Goal: Information Seeking & Learning: Learn about a topic

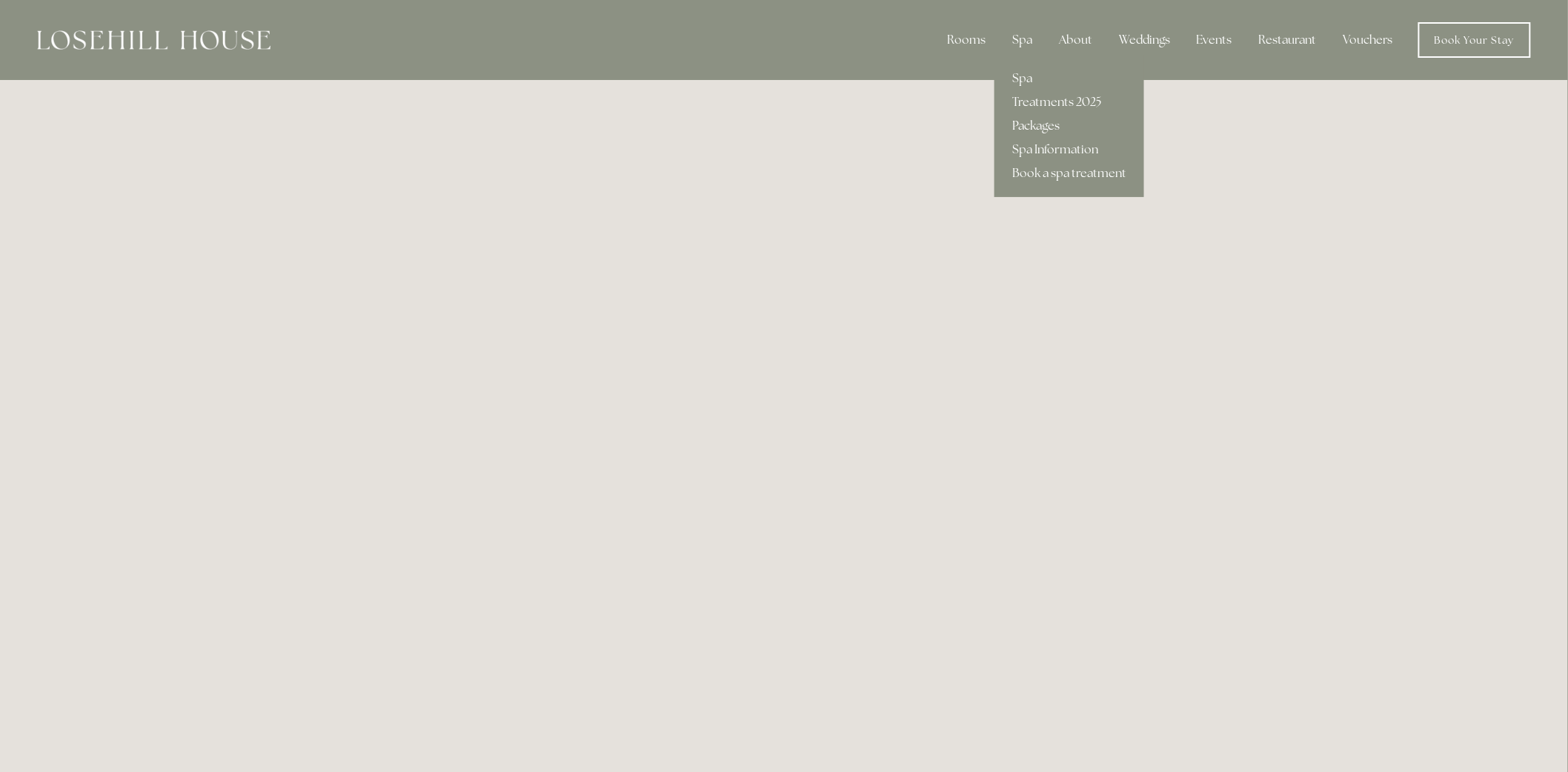
click at [1044, 126] on link "Packages" at bounding box center [1069, 127] width 150 height 24
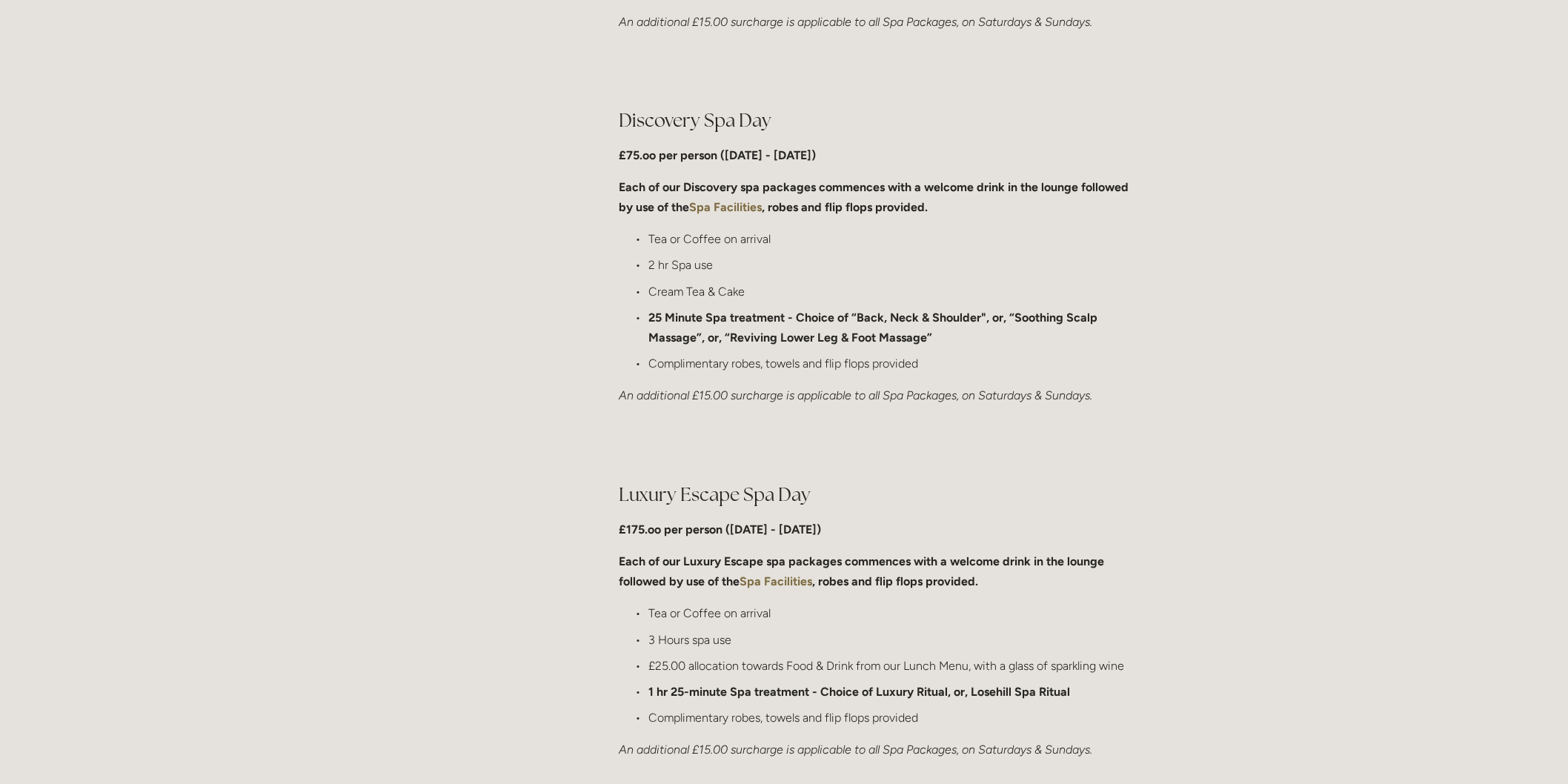
scroll to position [1070, 0]
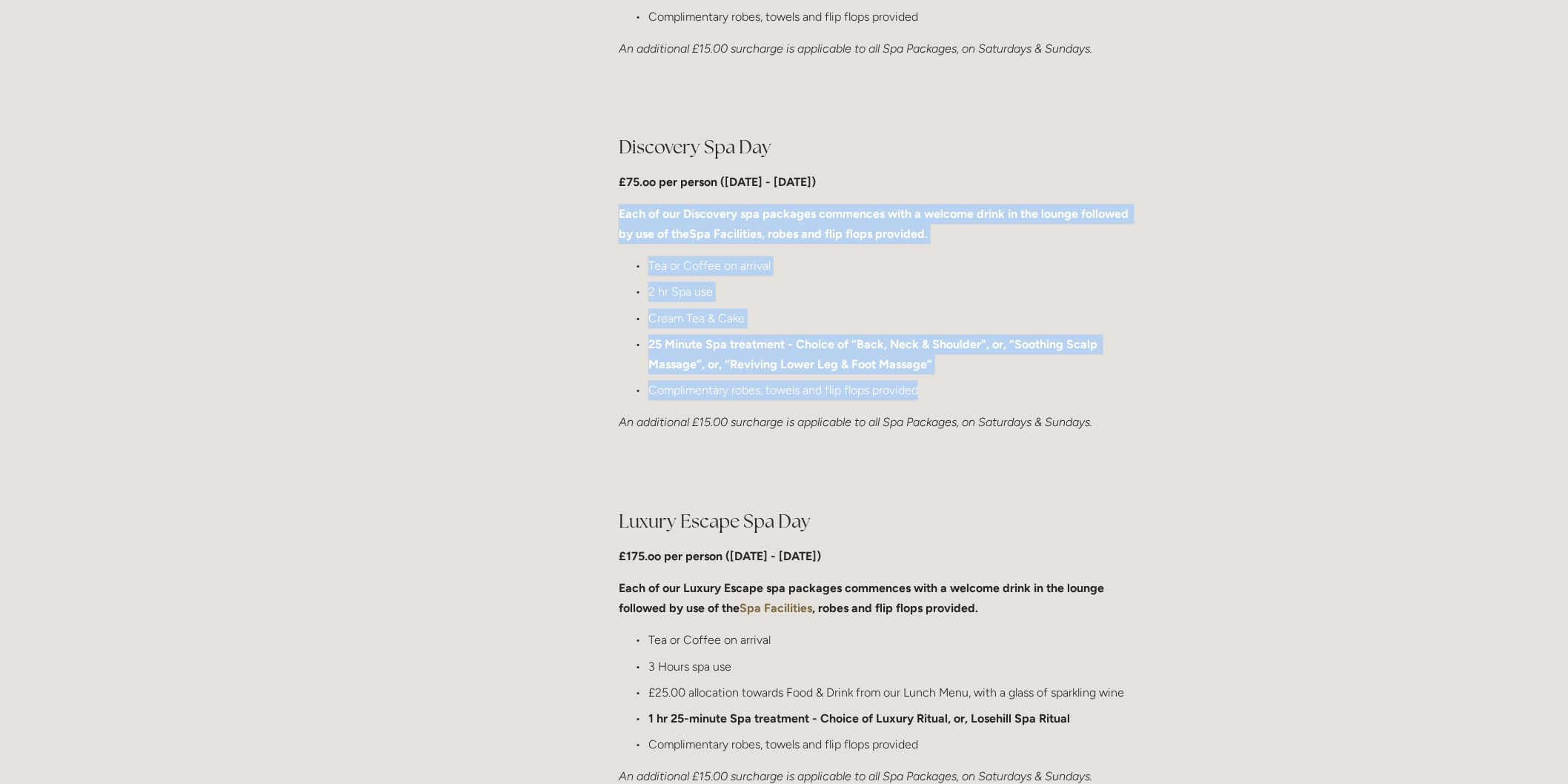
drag, startPoint x: 616, startPoint y: 209, endPoint x: 964, endPoint y: 386, distance: 390.4
click at [964, 386] on div "Discovery Spa Day £75.oo per person (Monday - Friday) Each of our Discovery spa…" at bounding box center [878, 284] width 545 height 324
copy div "Each of our Discovery spa packages commences with a welcome drink in the lounge…"
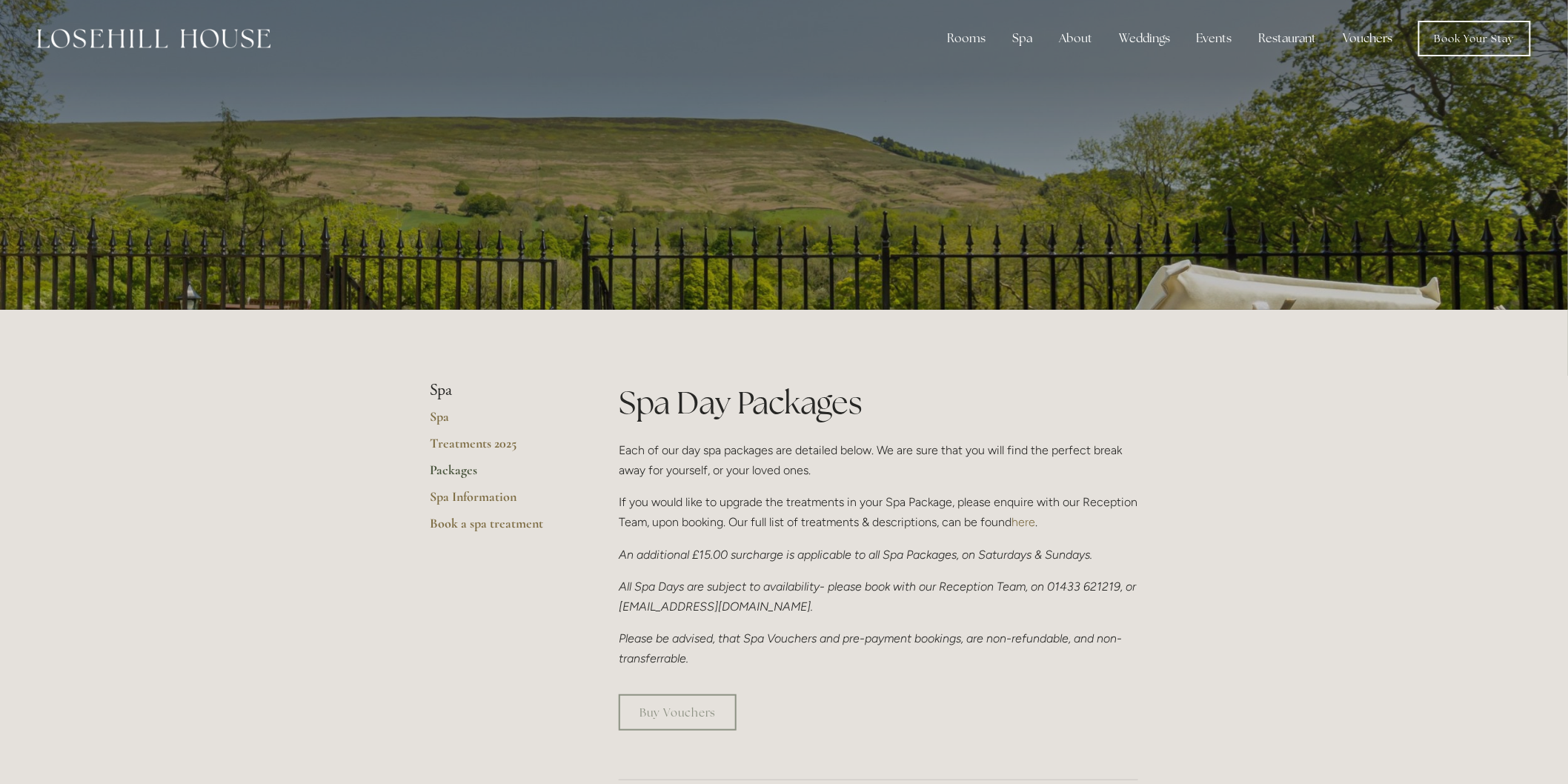
scroll to position [0, 0]
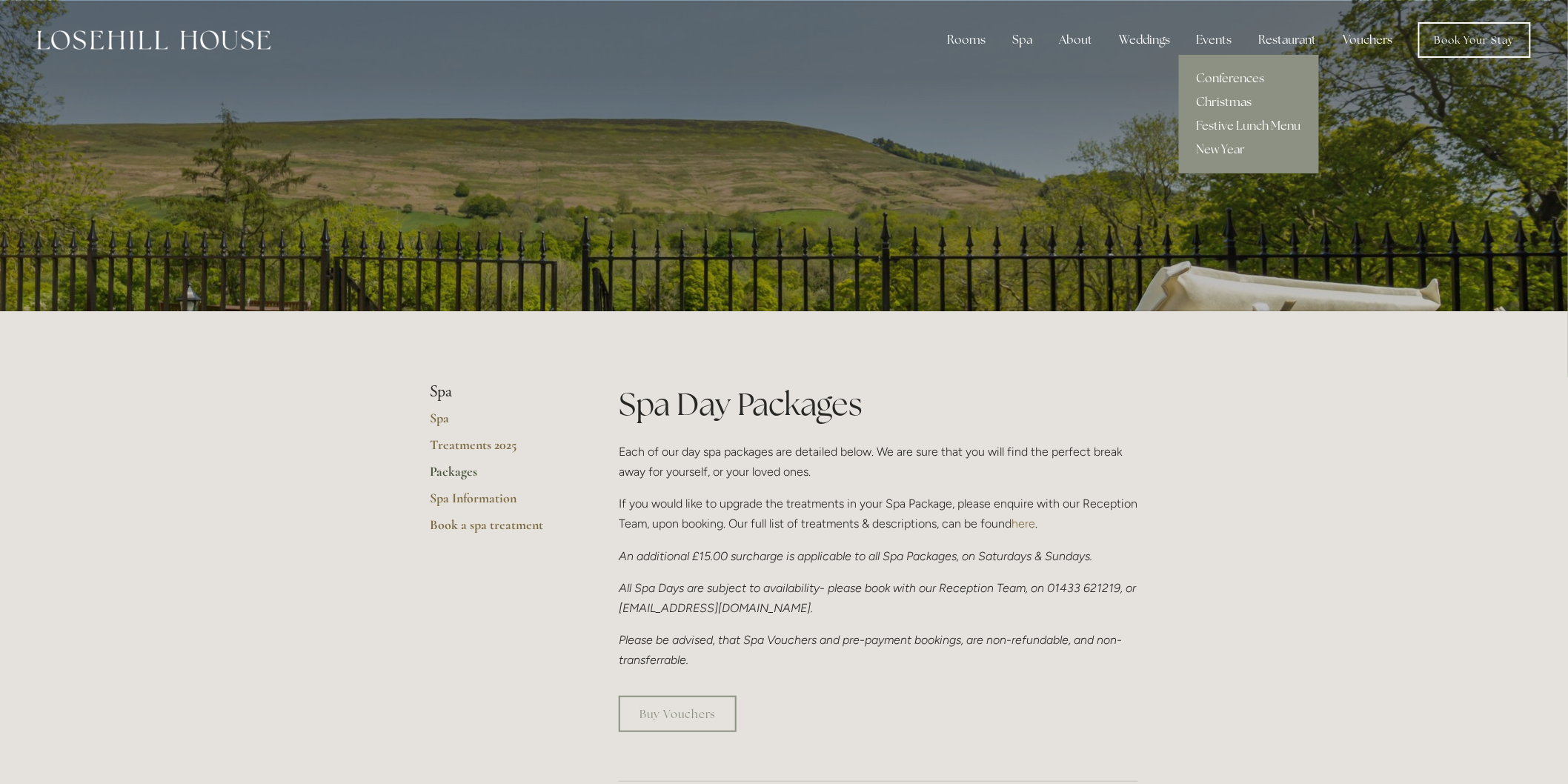
click at [1223, 99] on link "Christmas" at bounding box center [1249, 102] width 140 height 24
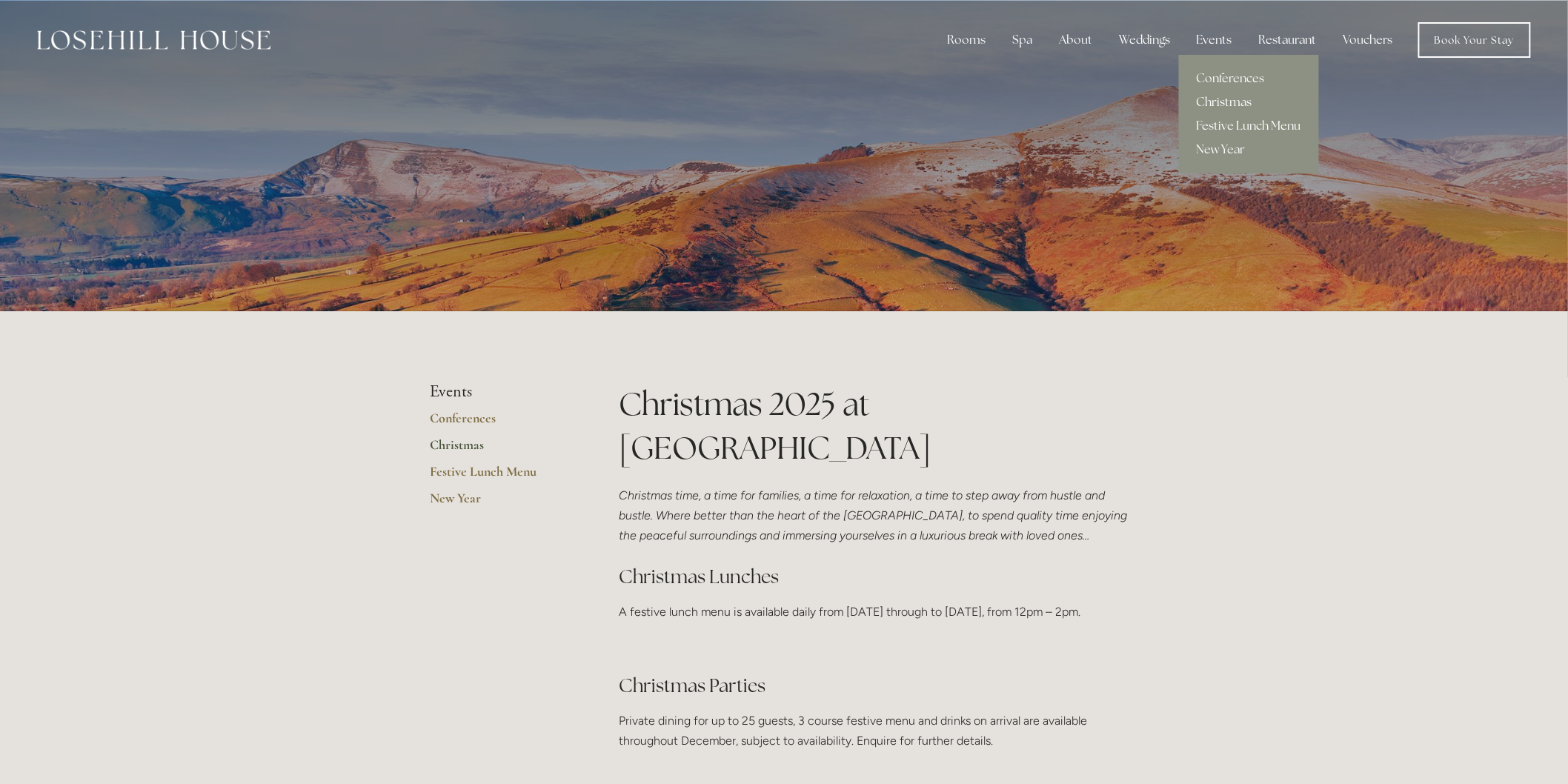
click at [1260, 127] on link "Festive Lunch Menu" at bounding box center [1249, 127] width 140 height 24
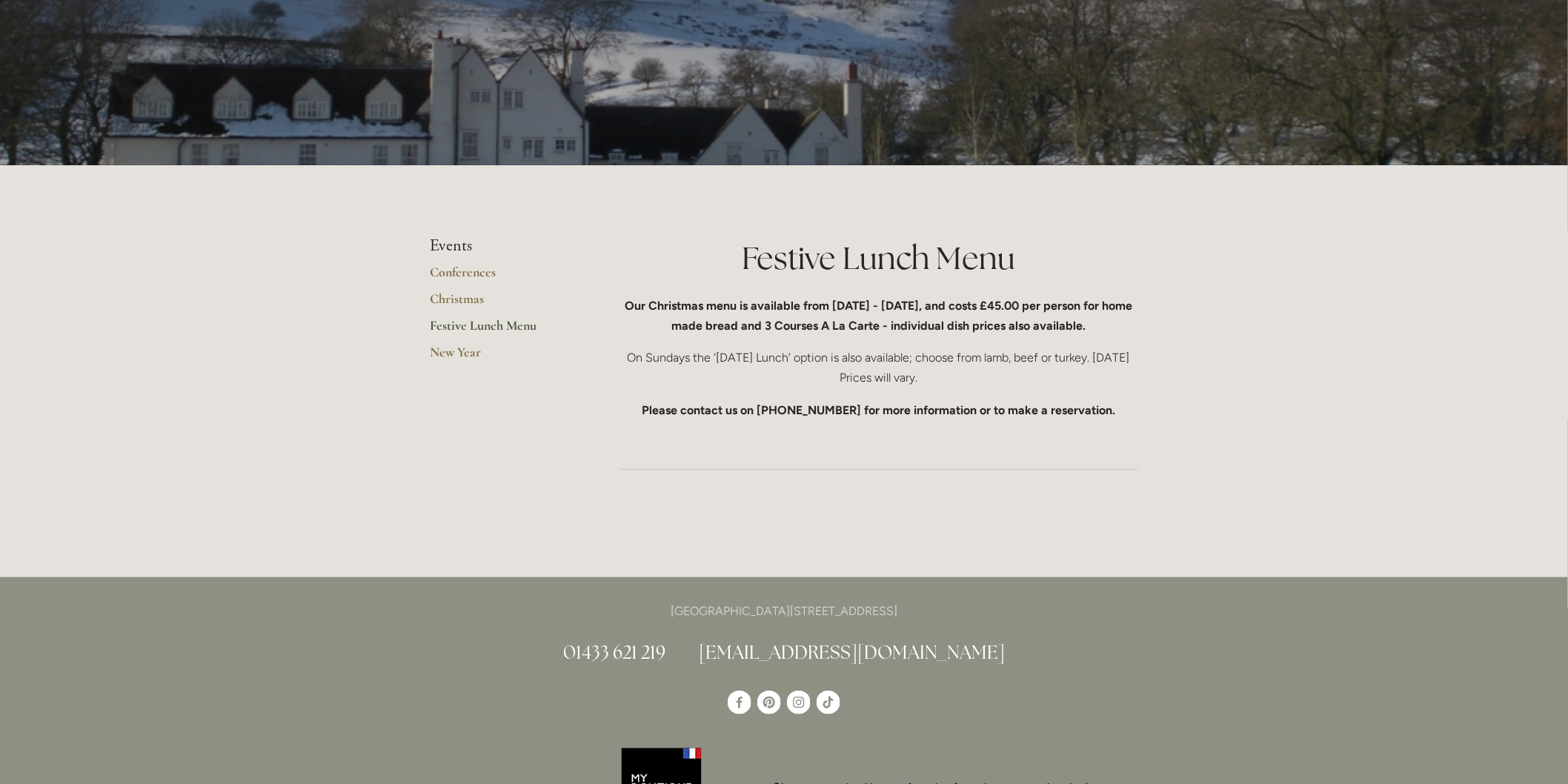
scroll to position [164, 0]
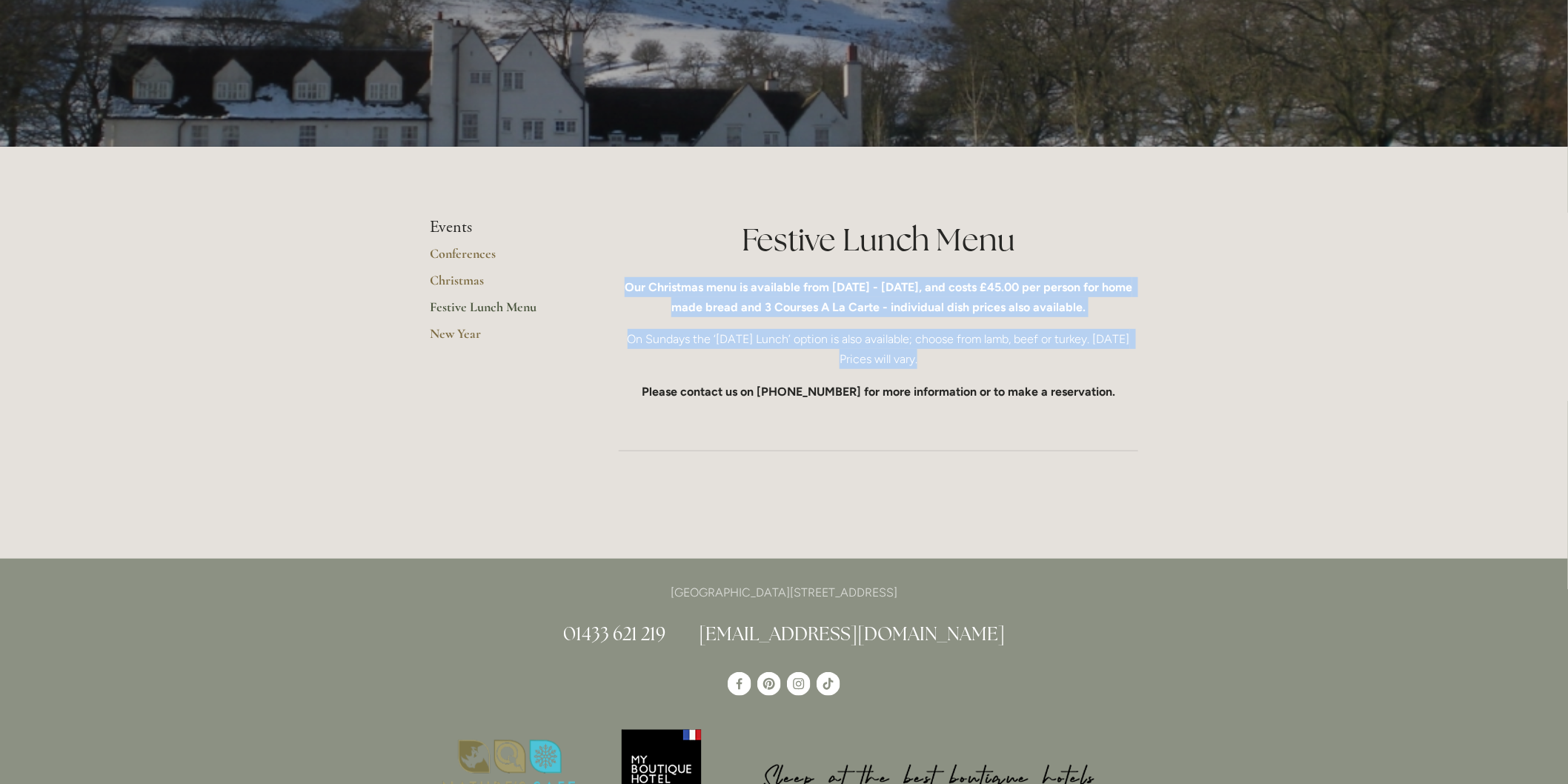
drag, startPoint x: 630, startPoint y: 282, endPoint x: 964, endPoint y: 359, distance: 342.8
click at [964, 359] on div "Festive Lunch Menu Our Christmas menu is available from 1st - 29th December, an…" at bounding box center [878, 309] width 519 height 183
copy div "Our Christmas menu is available from 1st - 29th December, and costs £45.00 per …"
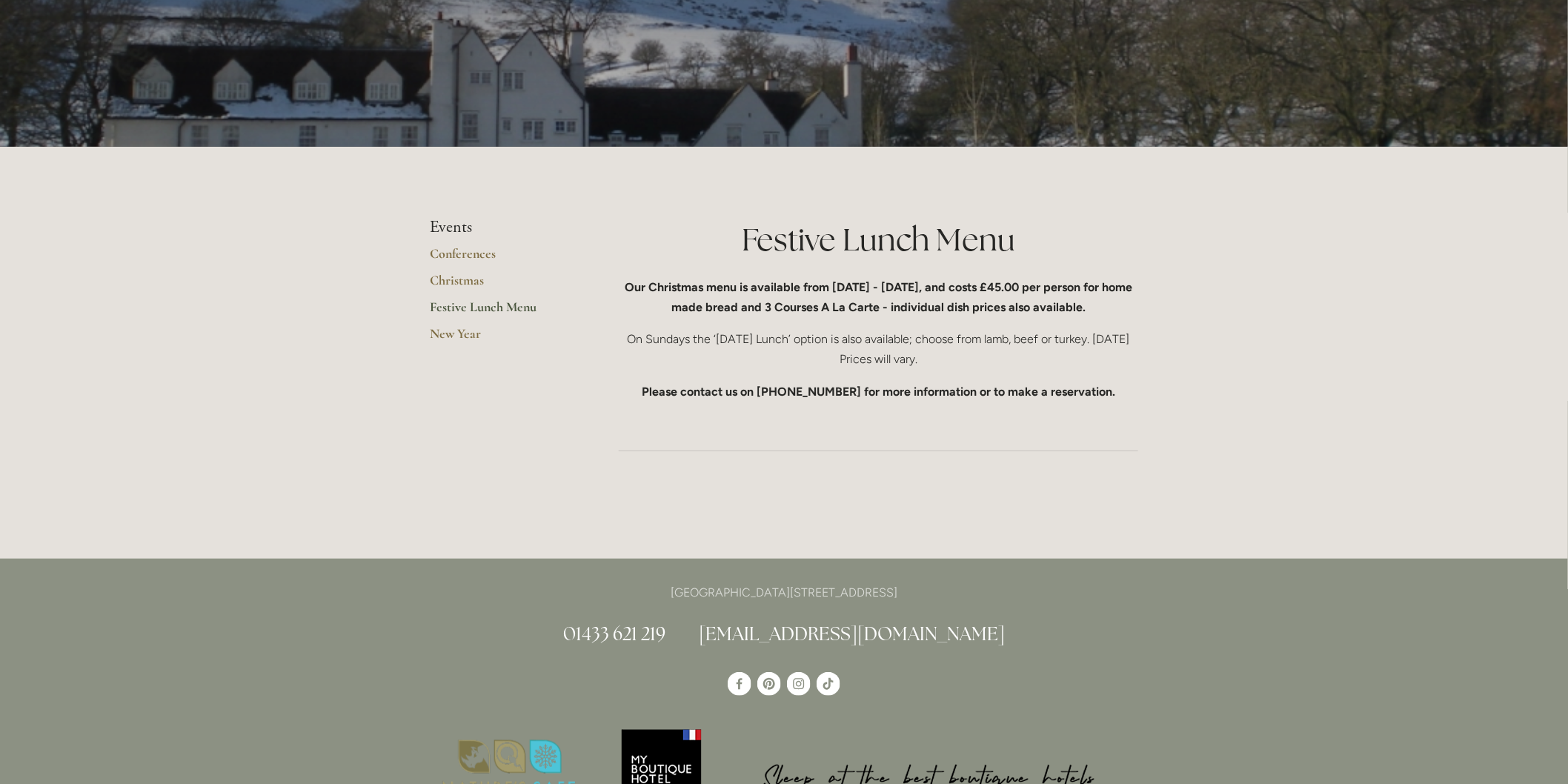
click at [765, 374] on div "Festive Lunch Menu Our Christmas menu is available from 1st - 29th December, an…" at bounding box center [878, 309] width 519 height 183
click at [449, 280] on link "Christmas" at bounding box center [500, 285] width 141 height 27
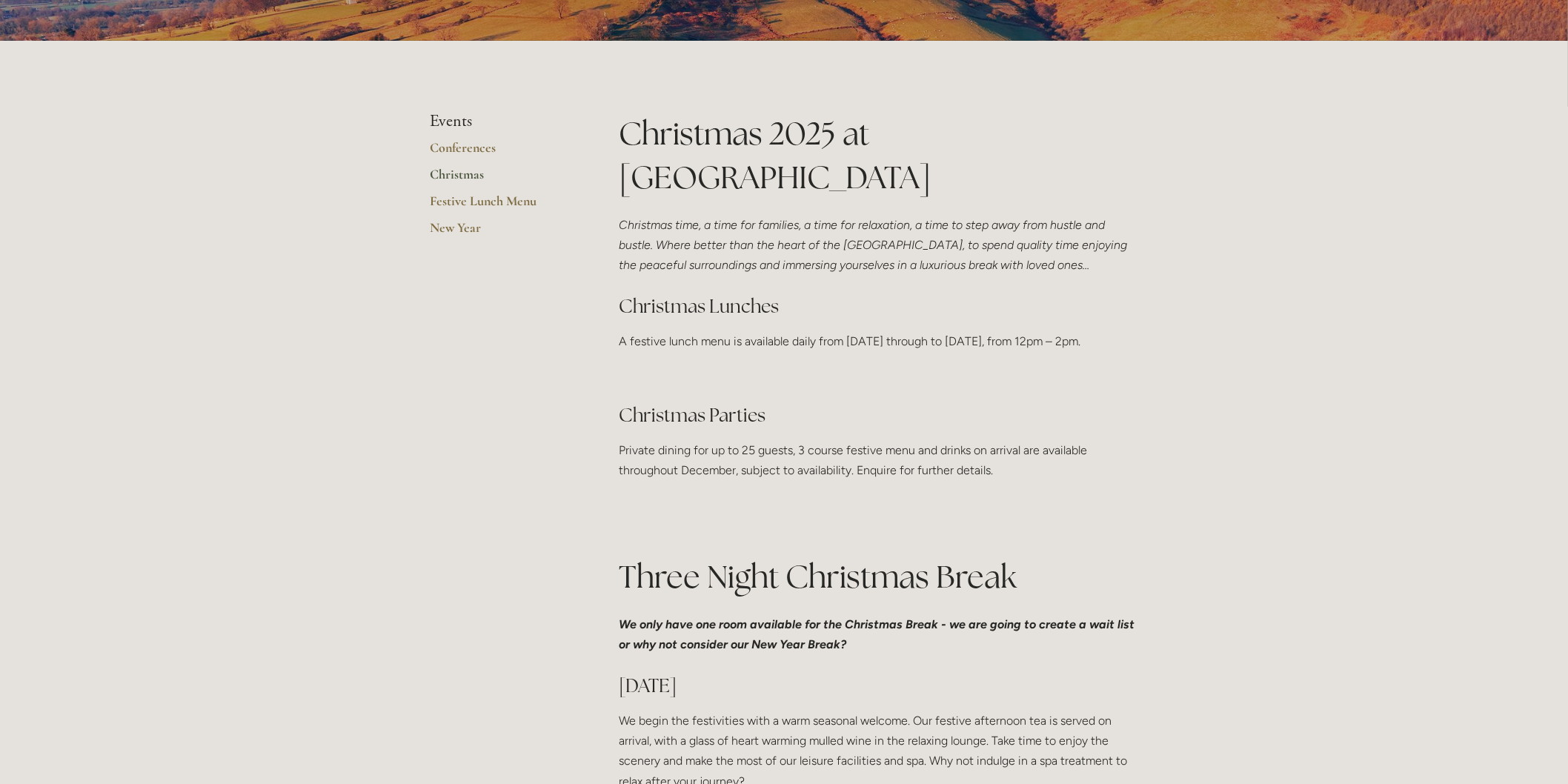
scroll to position [164, 0]
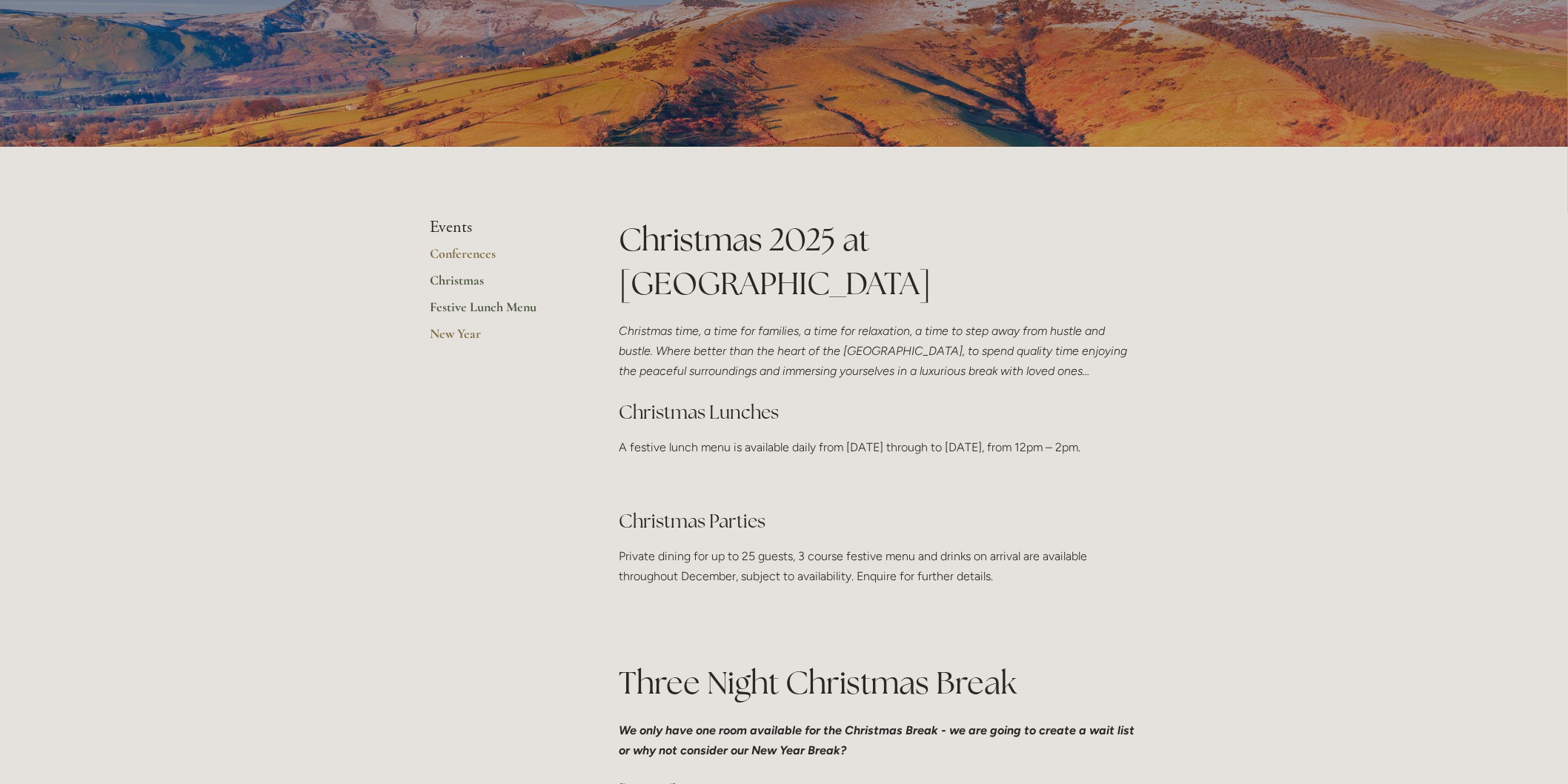
click at [472, 308] on link "Festive Lunch Menu" at bounding box center [500, 312] width 141 height 27
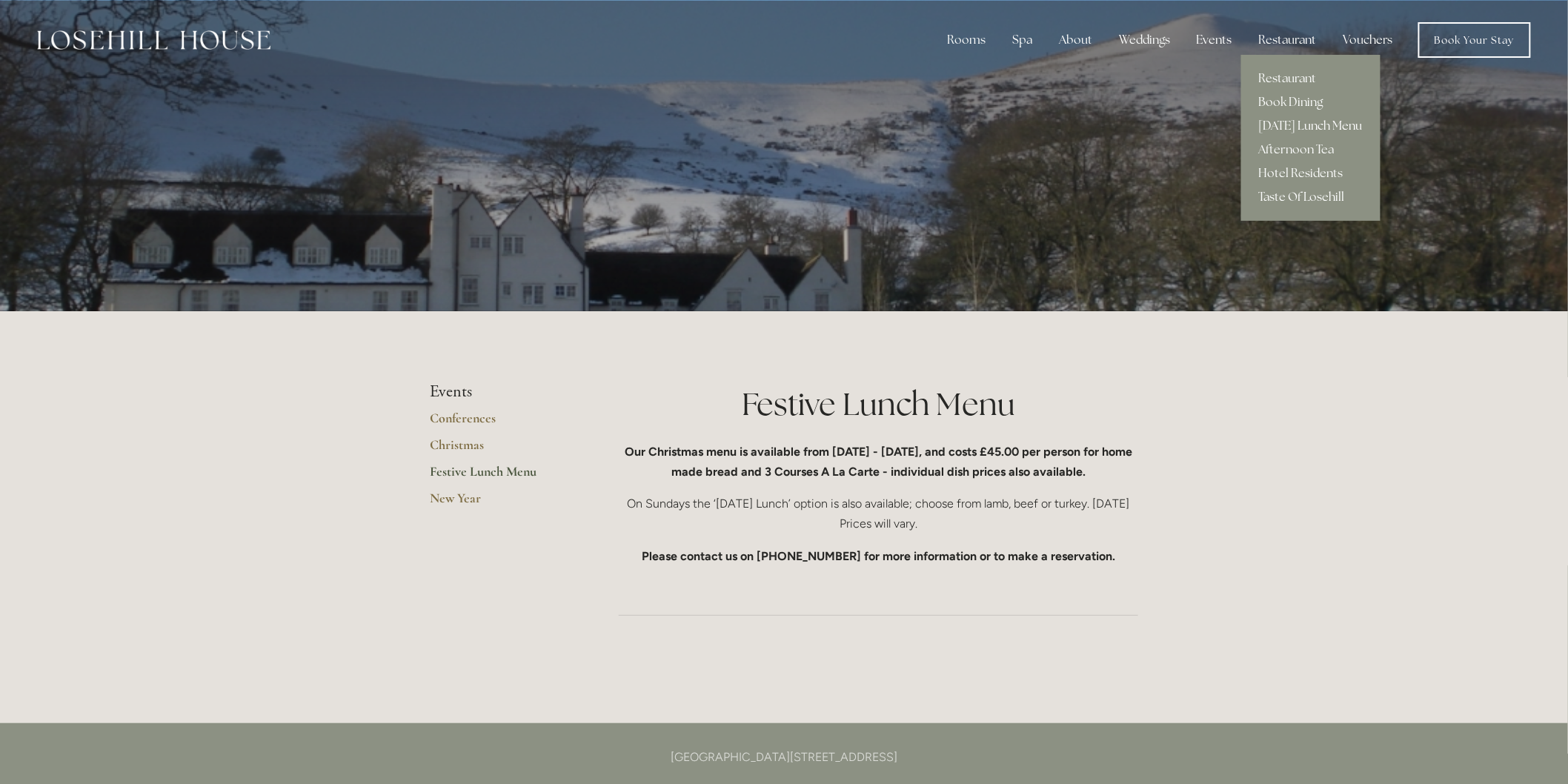
click at [1315, 120] on link "[DATE] Lunch Menu" at bounding box center [1311, 127] width 139 height 24
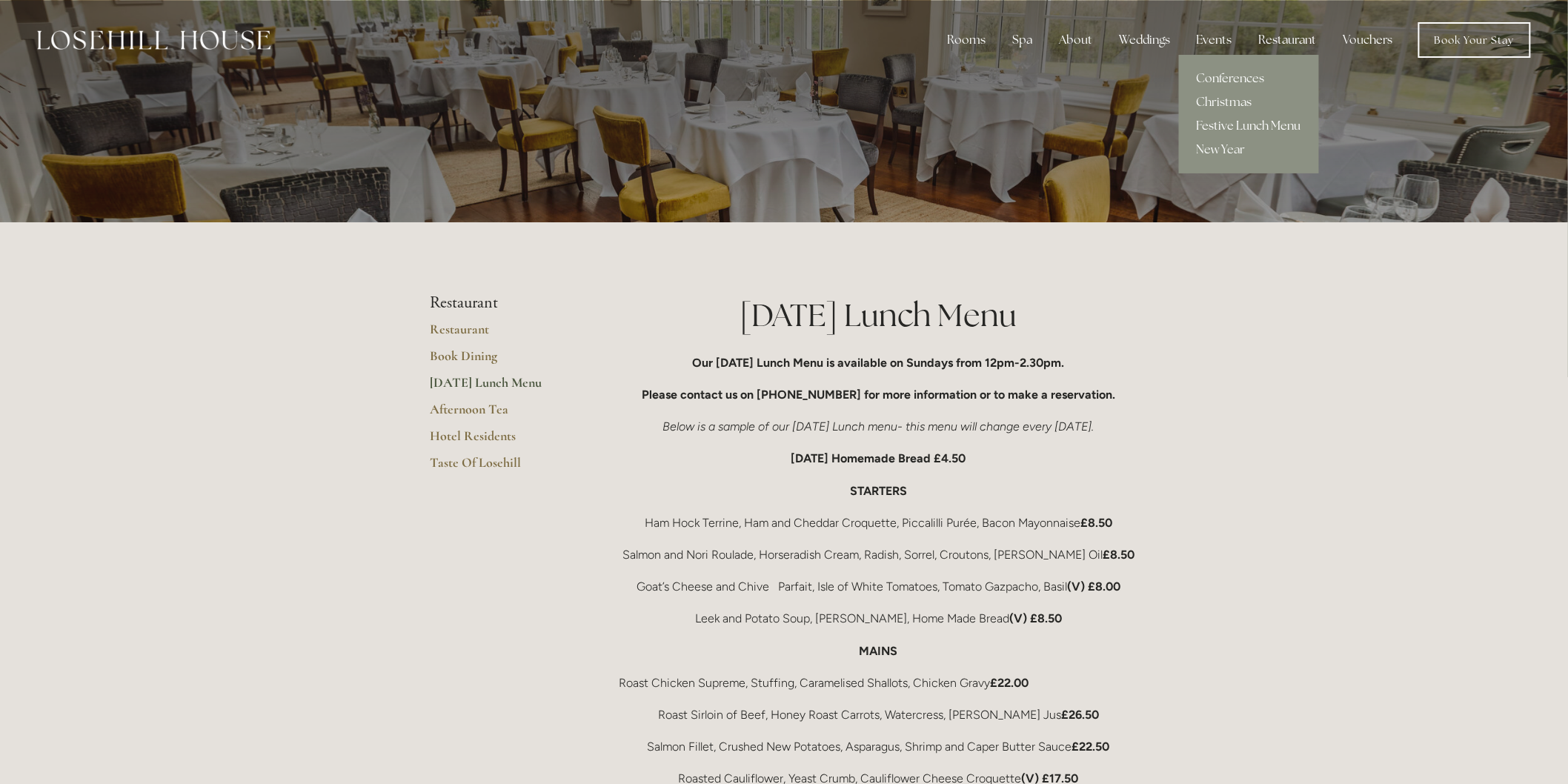
click at [1216, 121] on link "Festive Lunch Menu" at bounding box center [1249, 127] width 140 height 24
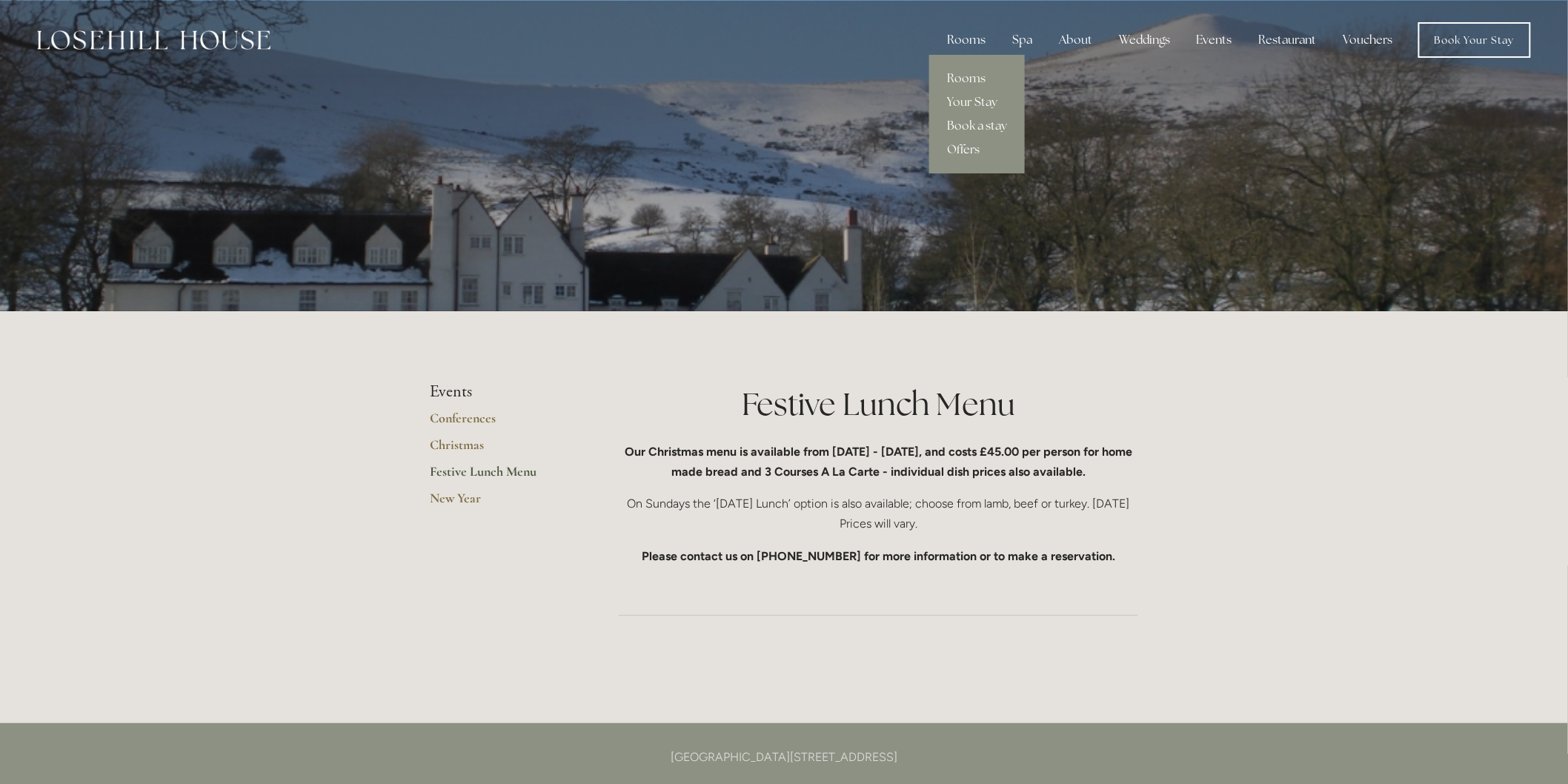
click at [982, 34] on div "Rooms" at bounding box center [966, 40] width 62 height 29
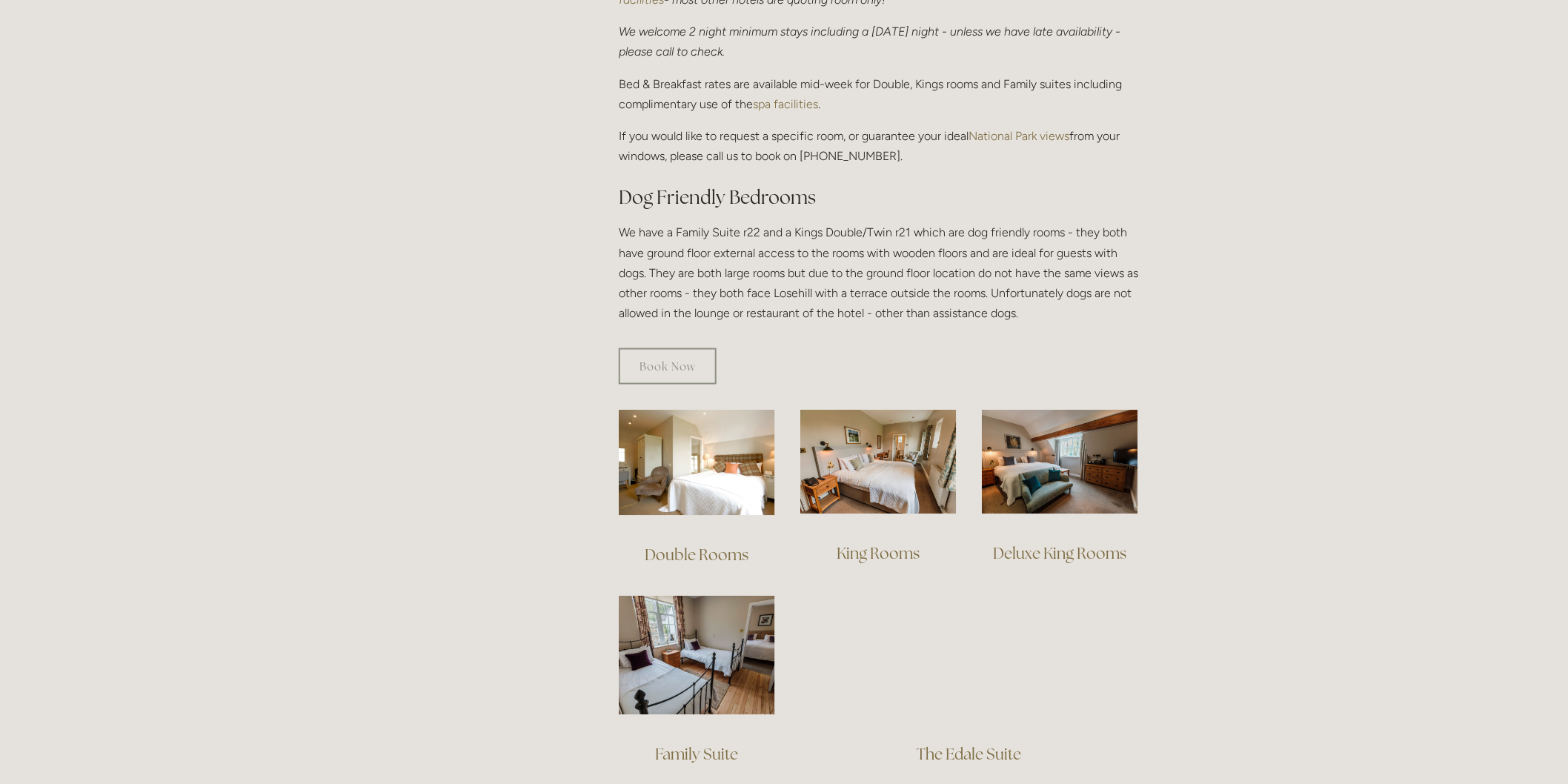
scroll to position [741, 0]
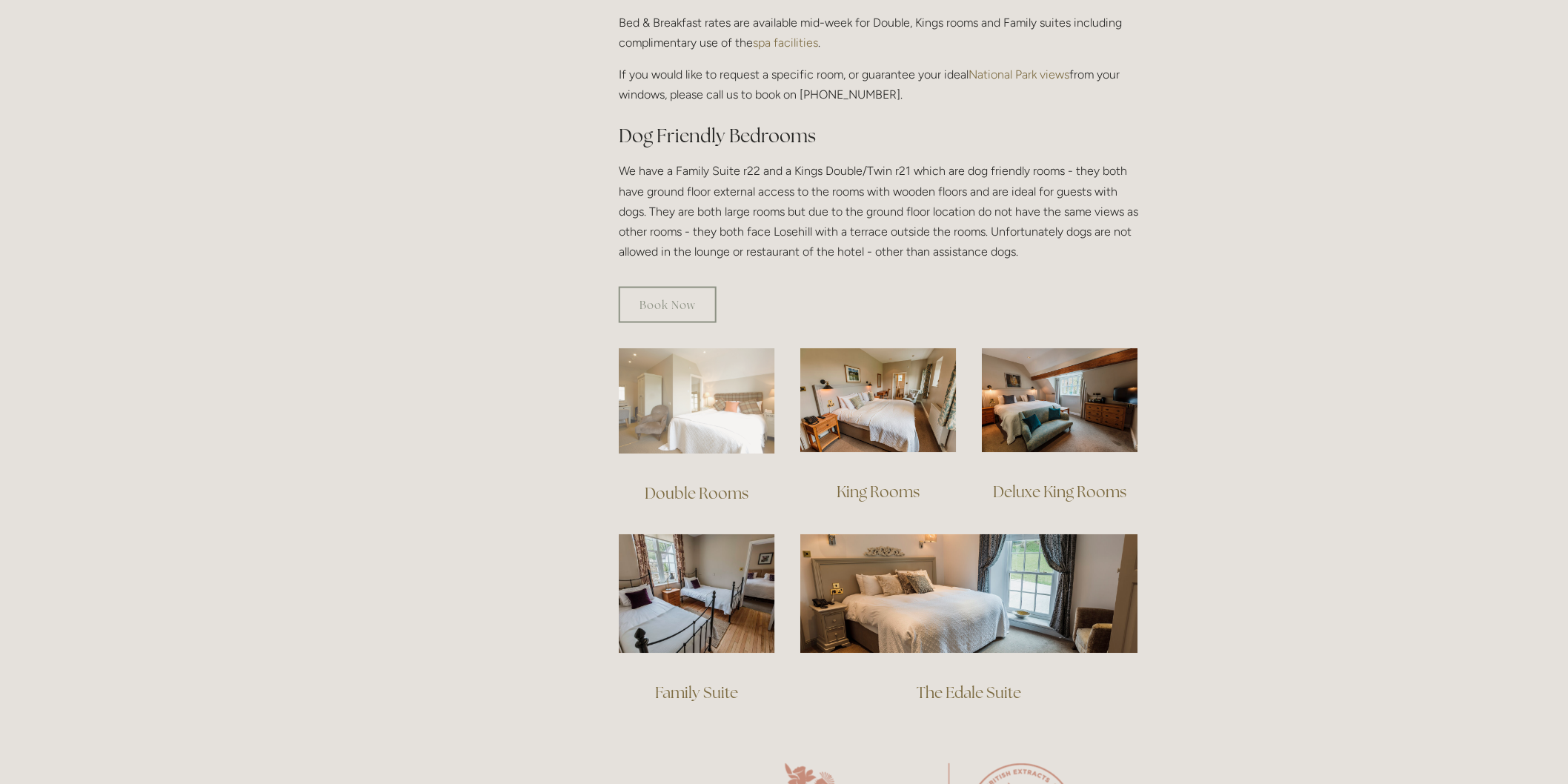
click at [720, 396] on img at bounding box center [697, 401] width 157 height 106
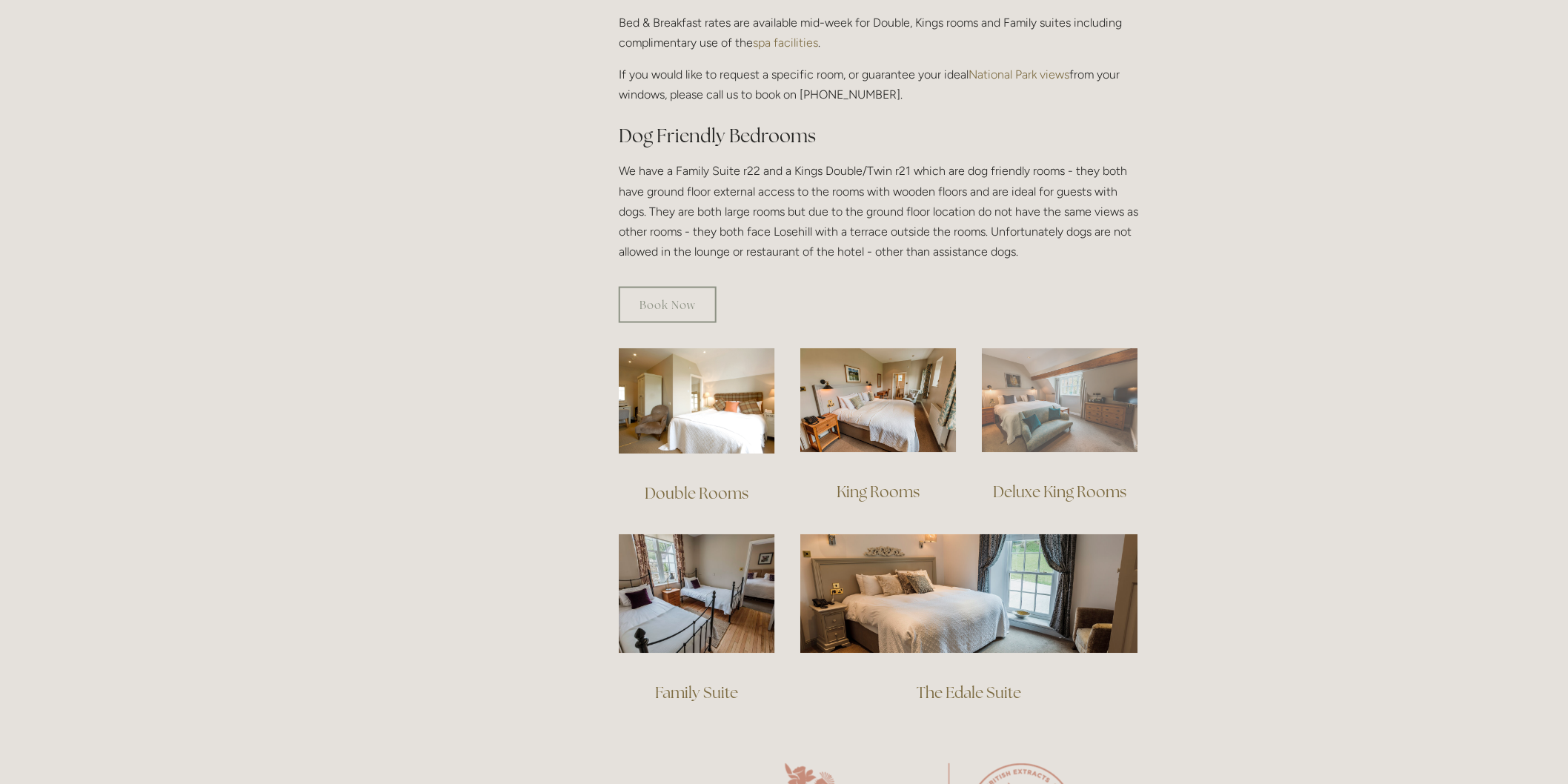
click at [1050, 412] on img at bounding box center [1060, 400] width 157 height 104
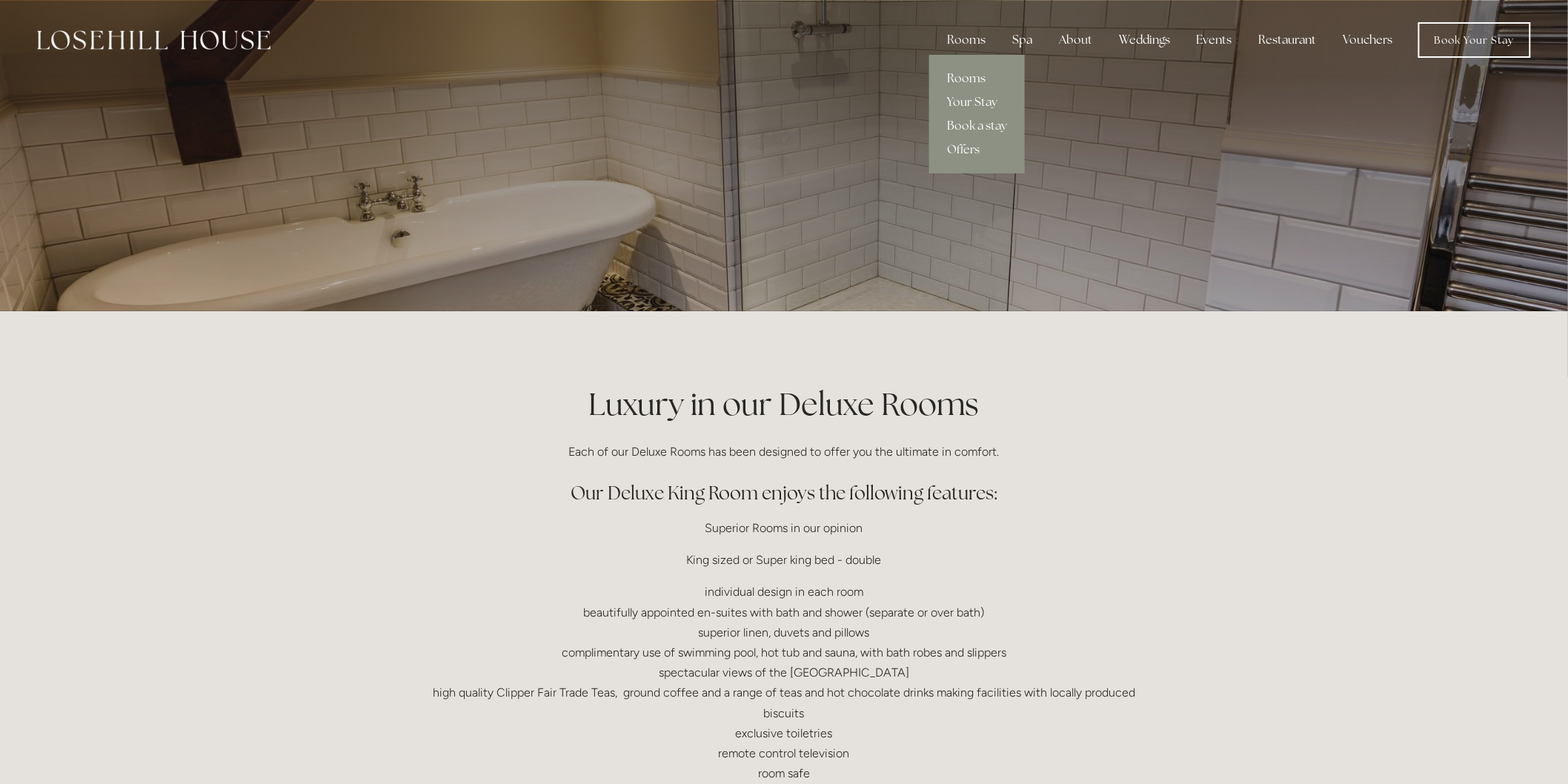
click at [978, 70] on link "Rooms" at bounding box center [976, 78] width 96 height 24
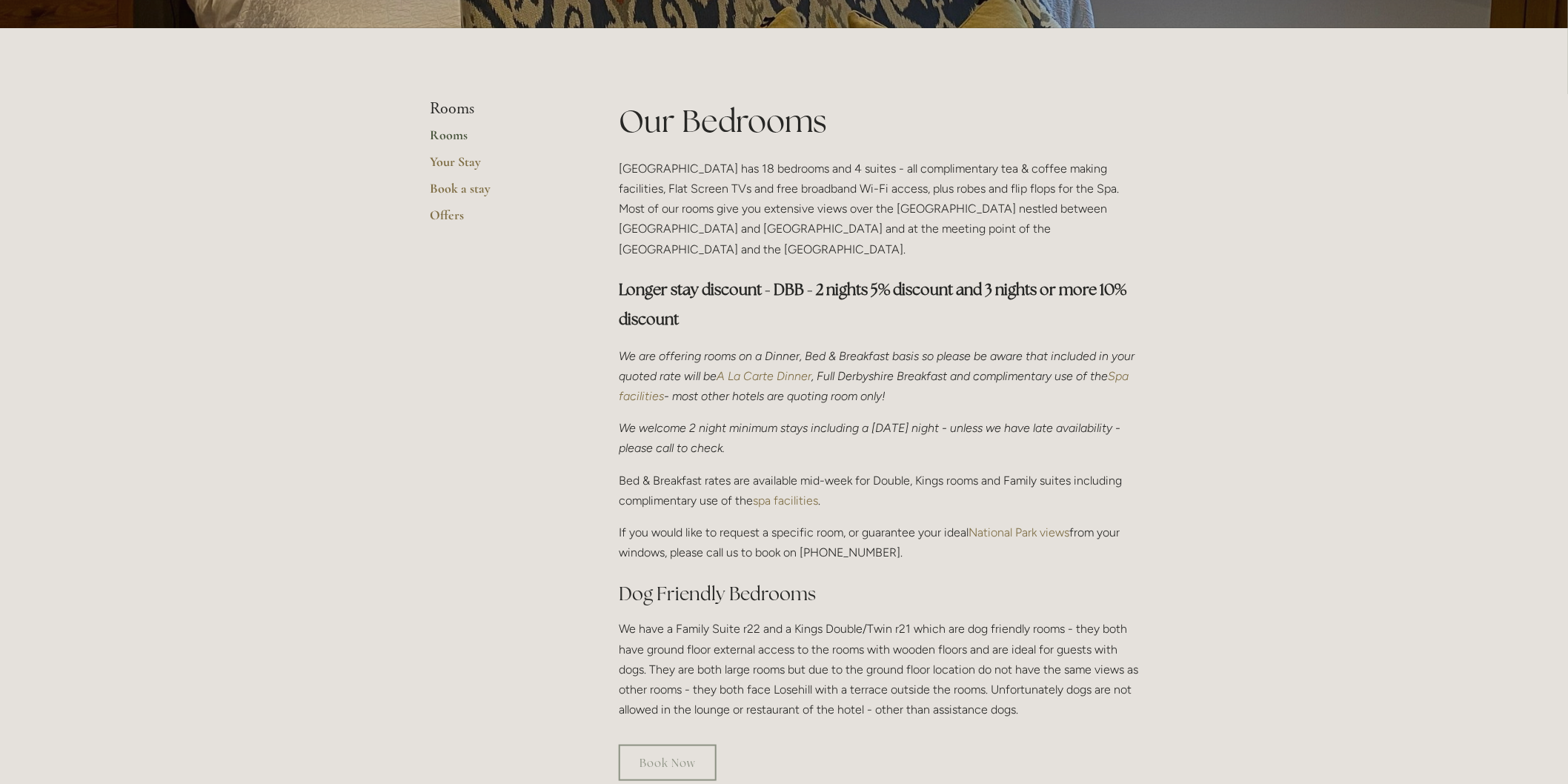
scroll to position [83, 0]
